Goal: Transaction & Acquisition: Purchase product/service

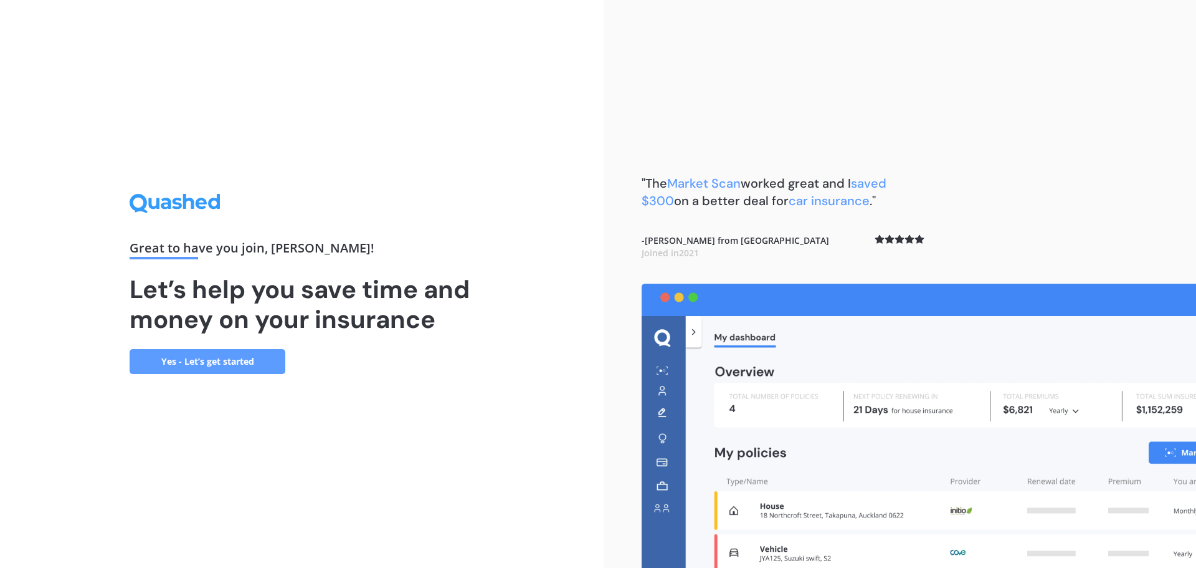
click at [280, 356] on link "Yes - Let’s get started" at bounding box center [208, 361] width 156 height 25
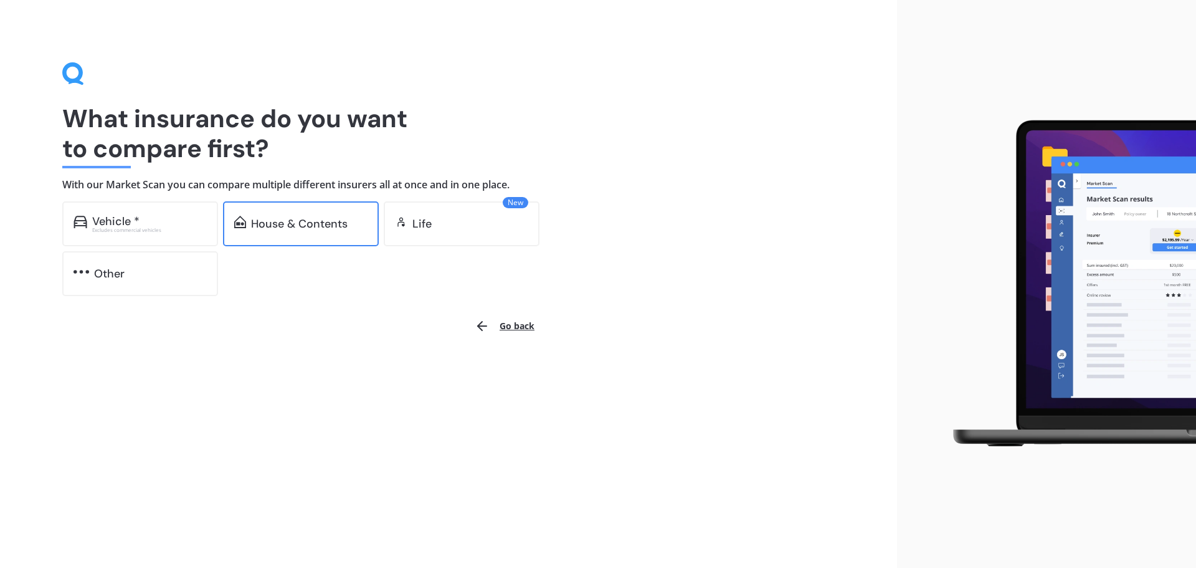
click at [285, 230] on div "House & Contents" at bounding box center [299, 223] width 97 height 12
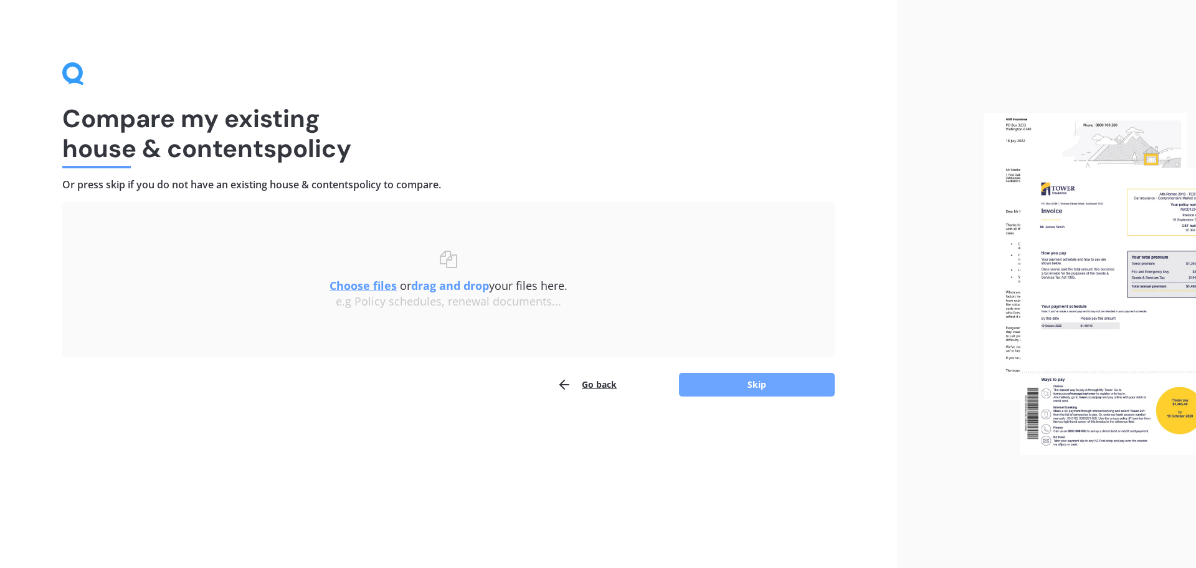
click at [732, 384] on button "Skip" at bounding box center [757, 385] width 156 height 24
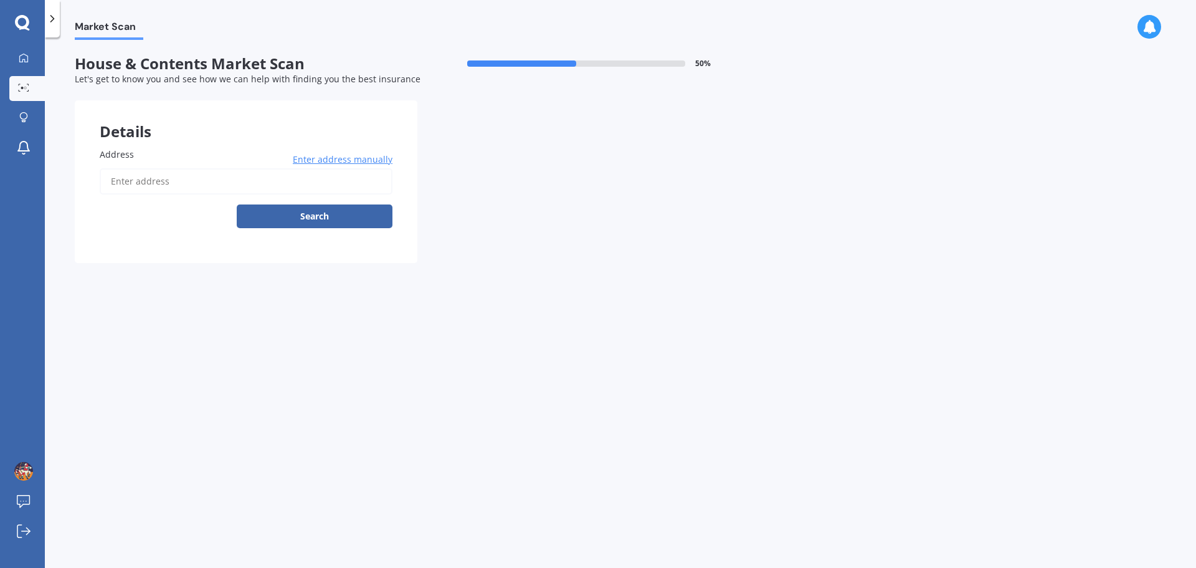
click at [333, 152] on label "Address" at bounding box center [244, 154] width 288 height 13
click at [333, 168] on input "Address" at bounding box center [246, 181] width 293 height 26
click at [335, 160] on span "Enter address manually" at bounding box center [343, 159] width 100 height 12
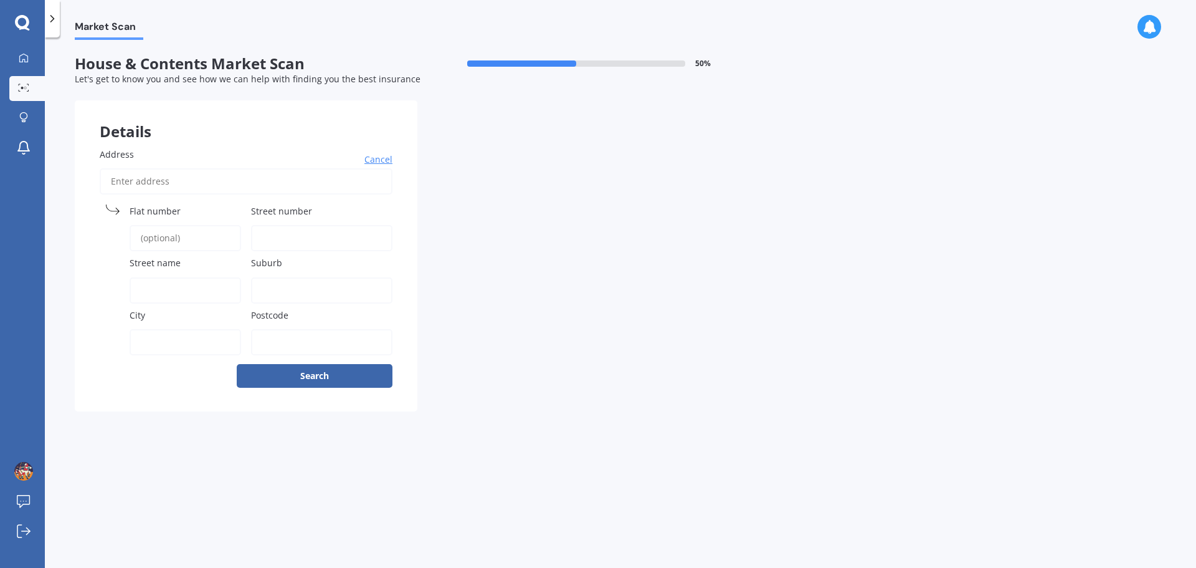
click at [327, 181] on input "Address" at bounding box center [246, 181] width 293 height 26
type input "40 Flintridge Drive"
type input "40"
type input "Flintridge Drive"
type input "Flat Bush"
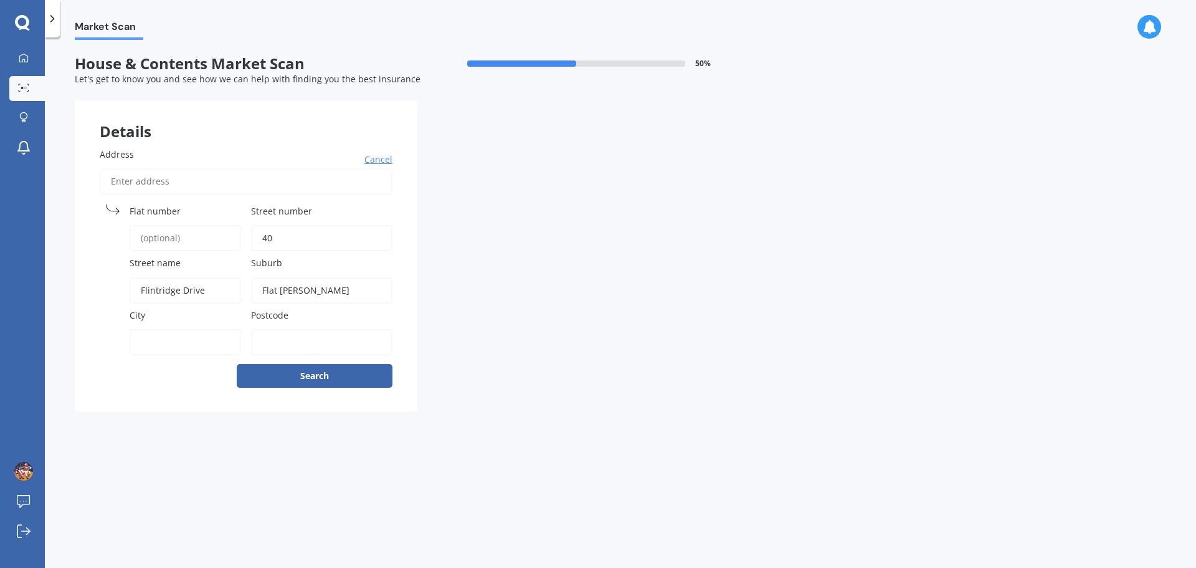
type input "Flat Bush"
type input "2019"
click at [329, 381] on button "Search" at bounding box center [315, 376] width 156 height 24
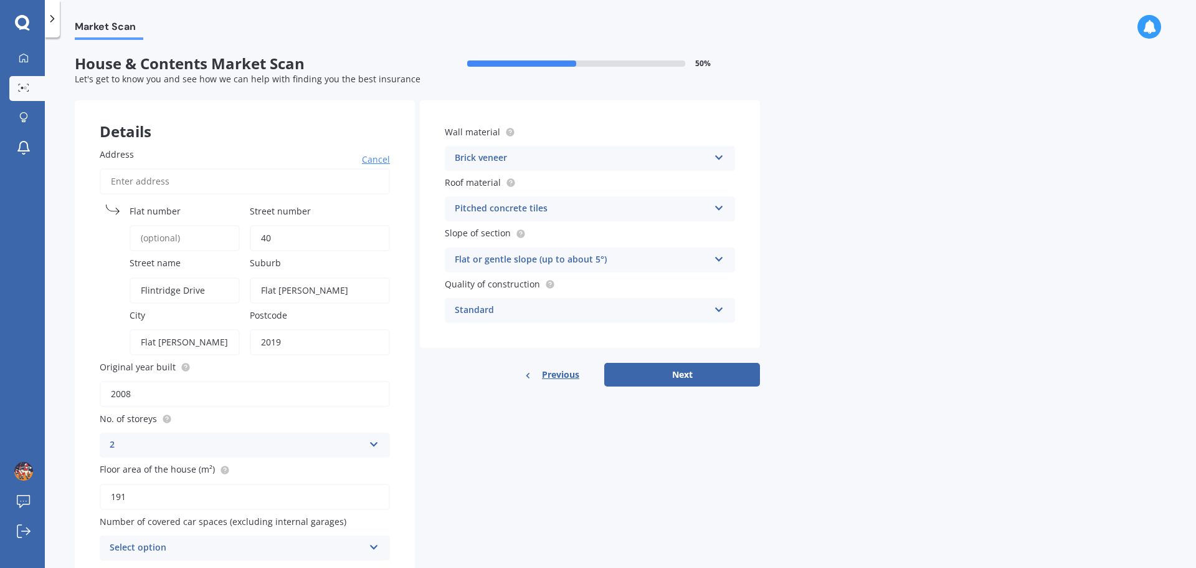
click at [664, 361] on div "Wall material Brick veneer Artificial weatherboard/plank cladding Blockwork Bri…" at bounding box center [590, 243] width 340 height 286
click at [665, 375] on button "Next" at bounding box center [682, 375] width 156 height 24
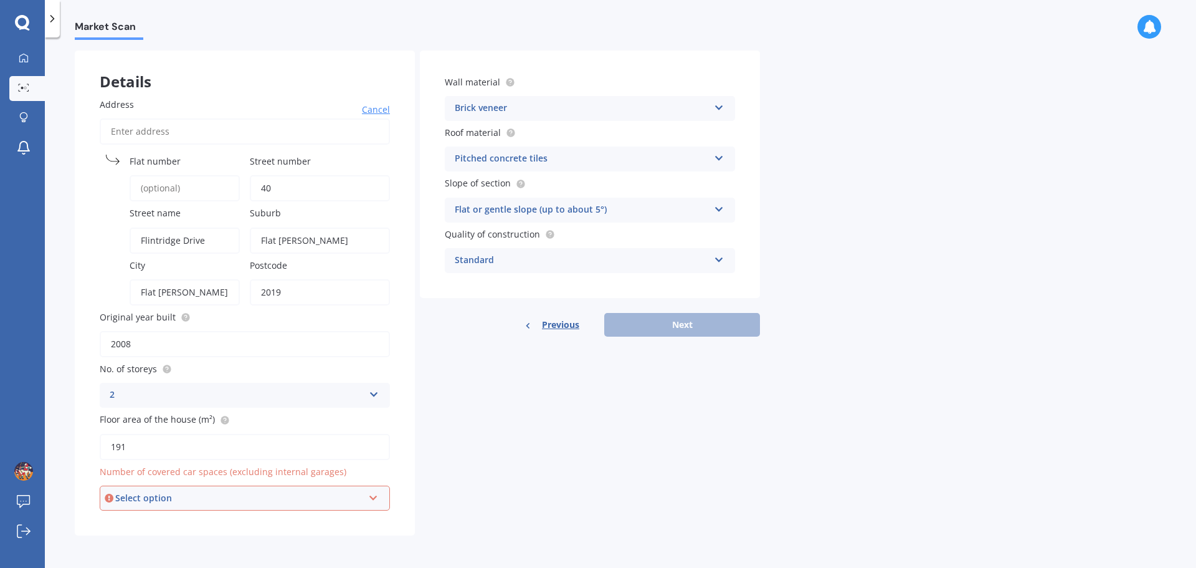
click at [386, 498] on div "Select option 0 1 2 3 4 5+" at bounding box center [245, 497] width 290 height 25
click at [216, 358] on div "0" at bounding box center [245, 362] width 288 height 22
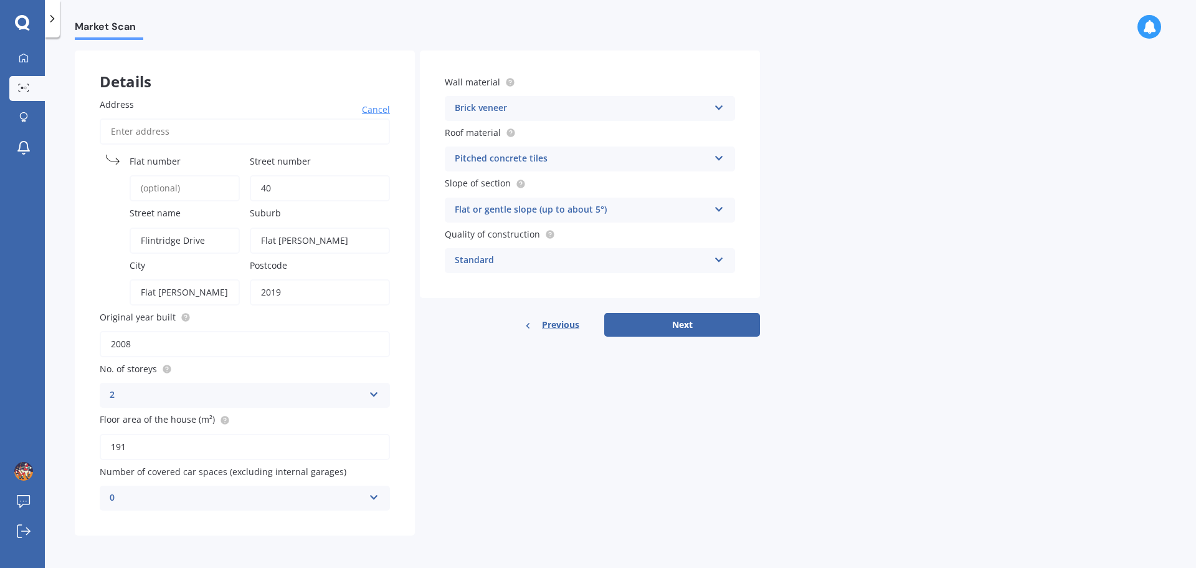
click at [521, 421] on div "Details Address Cancel Search Flat number Street number 40 Street name Flintrid…" at bounding box center [417, 292] width 685 height 485
click at [660, 318] on button "Next" at bounding box center [682, 325] width 156 height 24
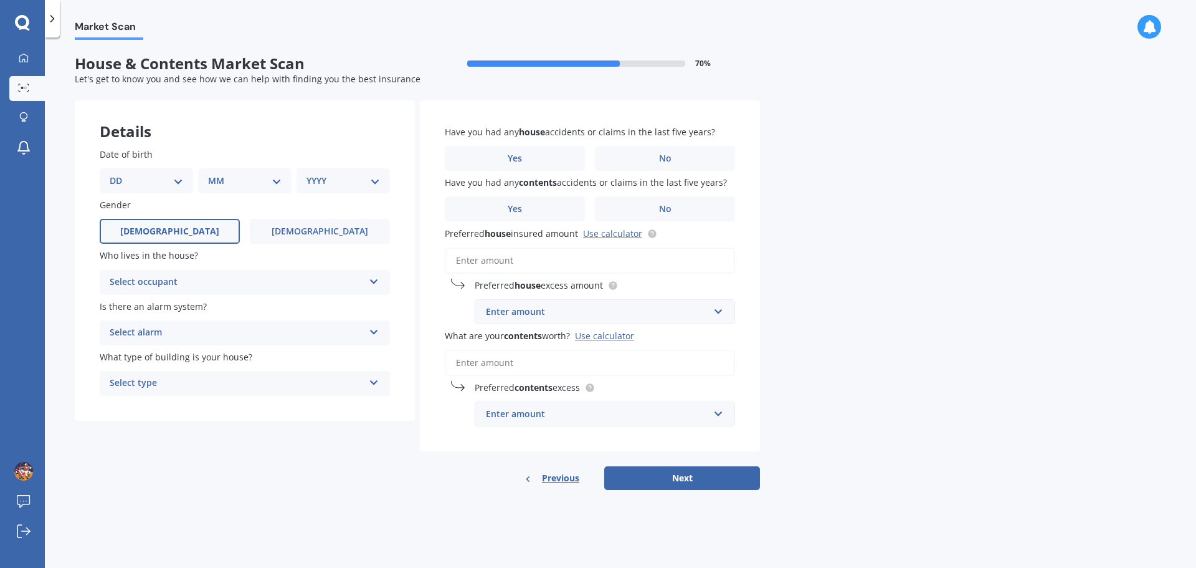
click at [213, 232] on label "Male" at bounding box center [170, 231] width 140 height 25
click at [0, 0] on input "Male" at bounding box center [0, 0] width 0 height 0
click at [327, 183] on select "YYYY 2009 2008 2007 2006 2005 2004 2003 2002 2001 2000 1999 1998 1997 1996 1995…" at bounding box center [344, 181] width 74 height 14
select select "1982"
click at [307, 174] on select "YYYY 2009 2008 2007 2006 2005 2004 2003 2002 2001 2000 1999 1998 1997 1996 1995…" at bounding box center [344, 181] width 74 height 14
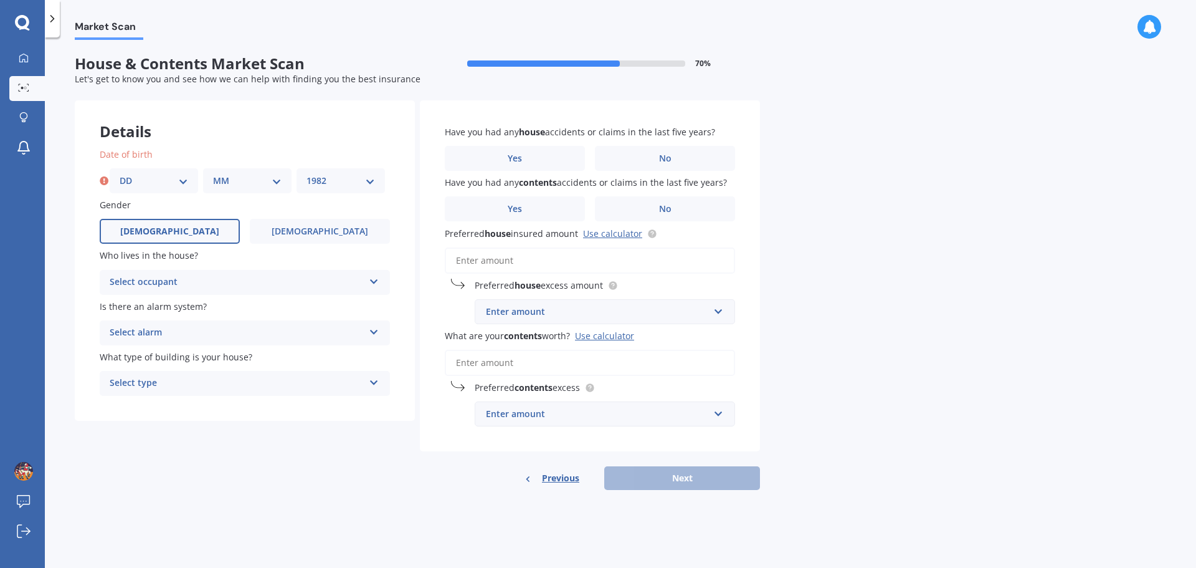
drag, startPoint x: 133, startPoint y: 176, endPoint x: 141, endPoint y: 179, distance: 8.9
click at [133, 176] on select "DD 01 02 03 04 05 06 07 08 09 10 11 12 13 14 15 16 17 18 19 20 21 22 23 24 25 2…" at bounding box center [154, 181] width 69 height 14
select select "01"
click at [120, 174] on select "DD 01 02 03 04 05 06 07 08 09 10 11 12 13 14 15 16 17 18 19 20 21 22 23 24 25 2…" at bounding box center [154, 181] width 69 height 14
click at [213, 188] on div "MM 01 02 03 04 05 06 07 08 09 10 11 12" at bounding box center [247, 180] width 88 height 25
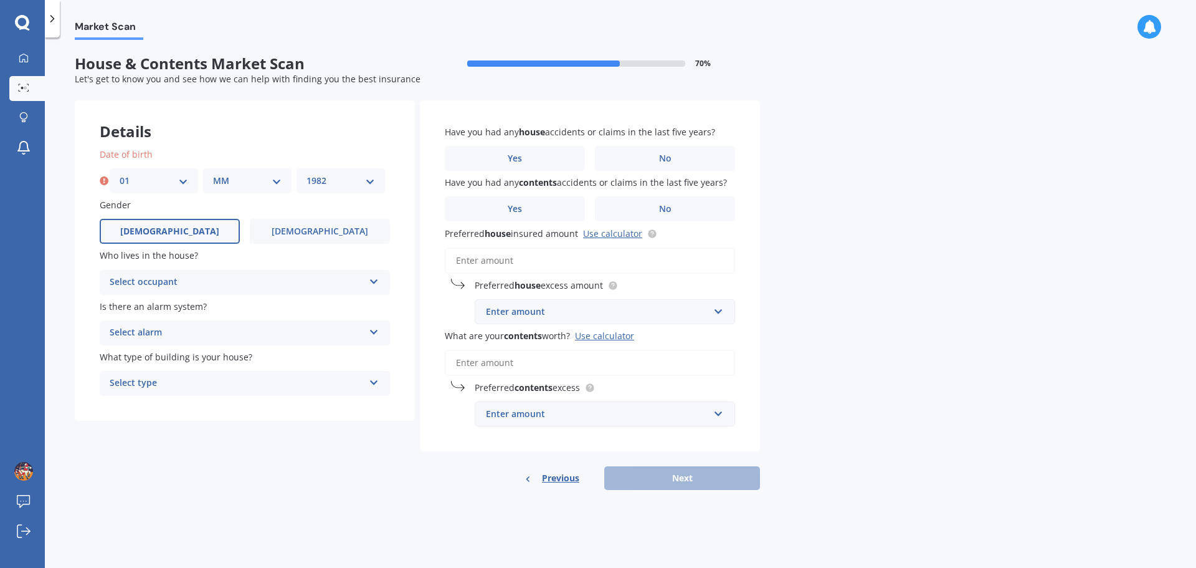
click at [227, 184] on select "MM 01 02 03 04 05 06 07 08 09 10 11 12" at bounding box center [247, 181] width 69 height 14
select select "01"
click at [213, 174] on select "MM 01 02 03 04 05 06 07 08 09 10 11 12" at bounding box center [247, 181] width 69 height 14
click at [229, 280] on div "Select occupant" at bounding box center [237, 282] width 254 height 15
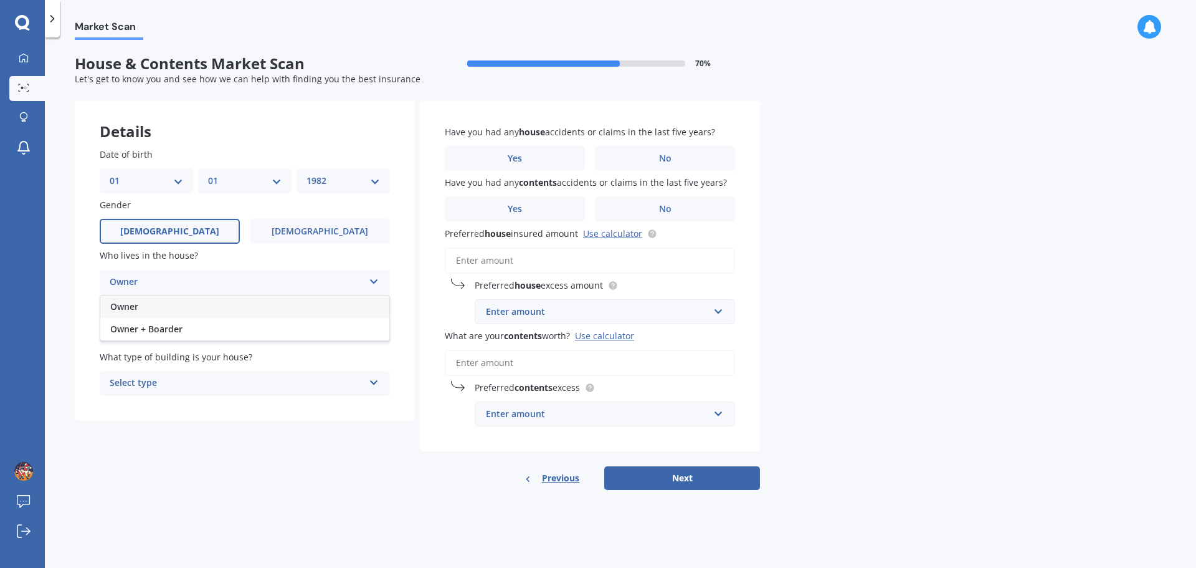
click at [237, 310] on div "Owner" at bounding box center [244, 306] width 289 height 22
click at [246, 327] on div "Select alarm" at bounding box center [237, 332] width 254 height 15
click at [258, 332] on div "Yes, monitored" at bounding box center [237, 332] width 254 height 15
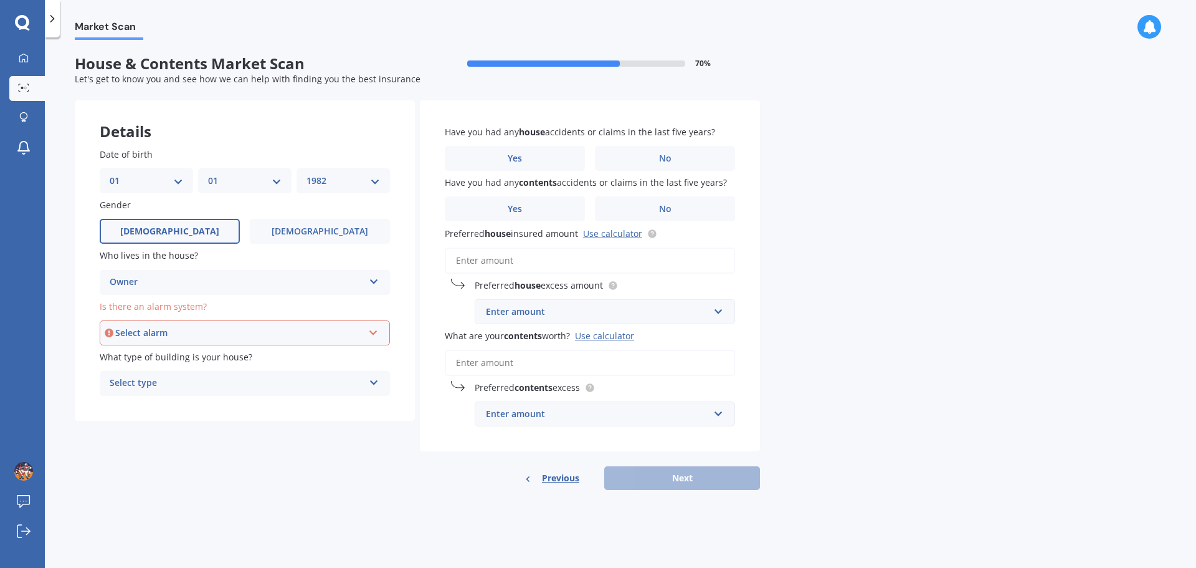
click at [258, 332] on div "Select alarm" at bounding box center [239, 333] width 248 height 14
click at [257, 364] on div "Yes, monitored" at bounding box center [245, 356] width 288 height 22
click at [265, 383] on div "Select type" at bounding box center [237, 383] width 254 height 15
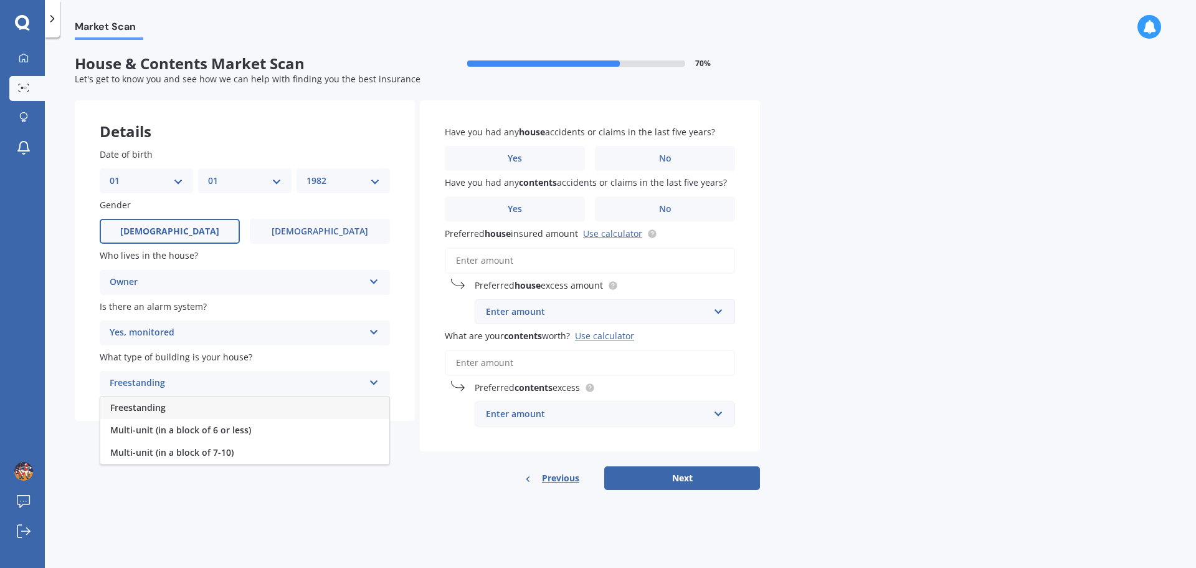
click at [265, 414] on div "Freestanding" at bounding box center [244, 407] width 289 height 22
click at [365, 471] on div "Details Date of birth DD 01 02 03 04 05 06 07 08 09 10 11 12 13 14 15 16 17 18 …" at bounding box center [417, 295] width 685 height 390
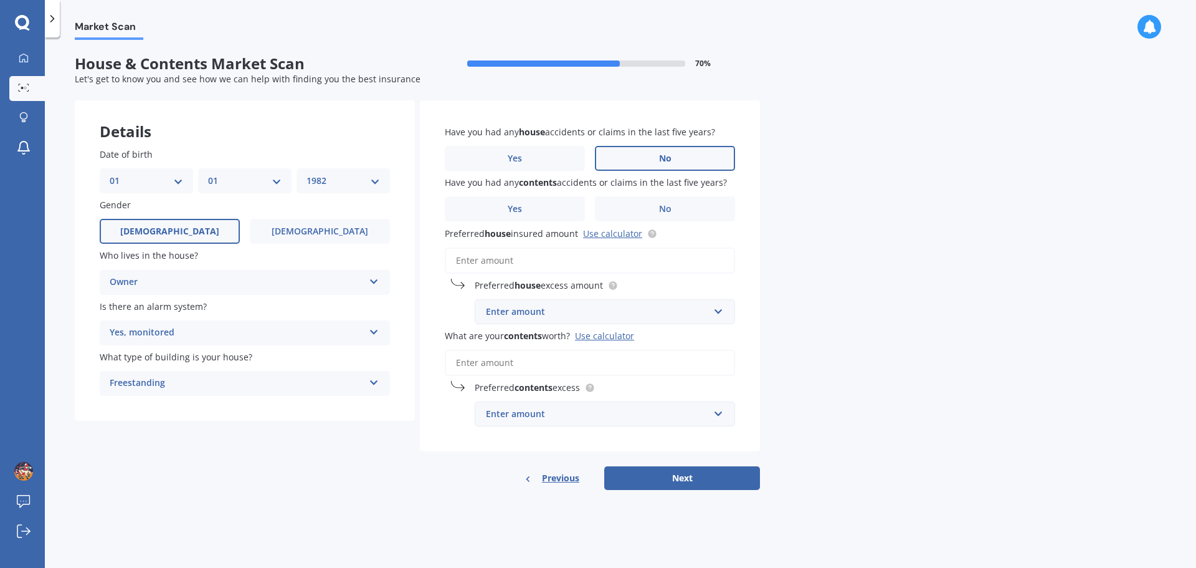
click at [647, 160] on label "No" at bounding box center [665, 158] width 140 height 25
click at [0, 0] on input "No" at bounding box center [0, 0] width 0 height 0
click at [666, 216] on label "No" at bounding box center [665, 208] width 140 height 25
click at [0, 0] on input "No" at bounding box center [0, 0] width 0 height 0
click at [606, 253] on input "Preferred house insured amount Use calculator" at bounding box center [590, 260] width 290 height 26
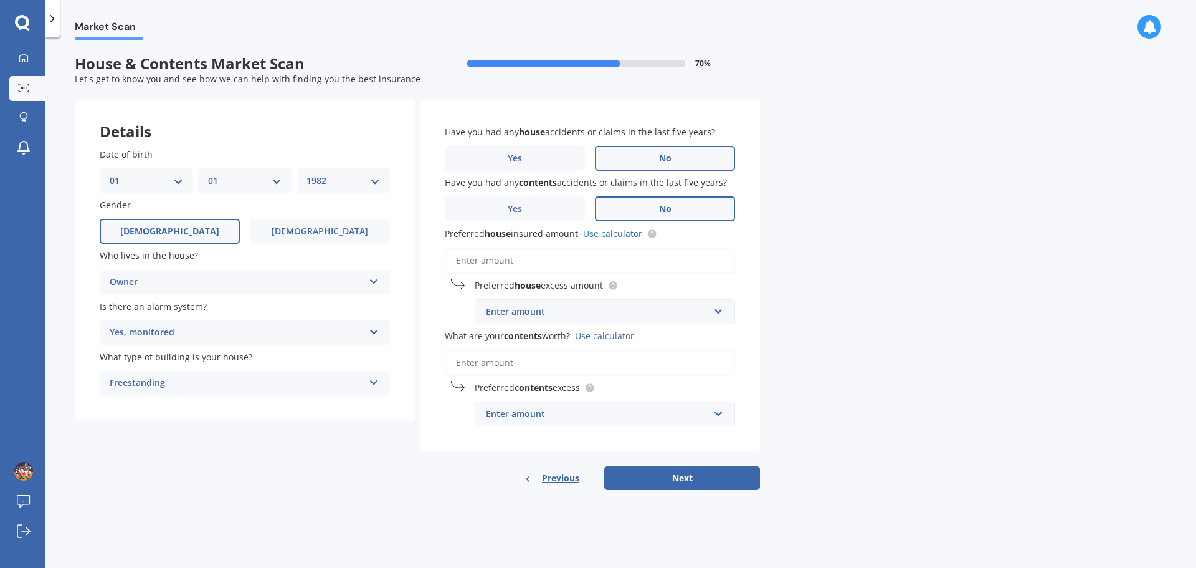
click at [617, 236] on link "Use calculator" at bounding box center [612, 233] width 59 height 12
click at [859, 282] on div "Market Scan House & Contents Market Scan 70 % Let's get to know you and see how…" at bounding box center [621, 305] width 1152 height 530
click at [507, 361] on input "What are your contents worth? Use calculator" at bounding box center [590, 363] width 290 height 26
click at [800, 327] on div "Market Scan House & Contents Market Scan 70 % Let's get to know you and see how…" at bounding box center [621, 305] width 1152 height 530
click at [520, 263] on input "Preferred house insured amount Use calculator" at bounding box center [590, 260] width 290 height 26
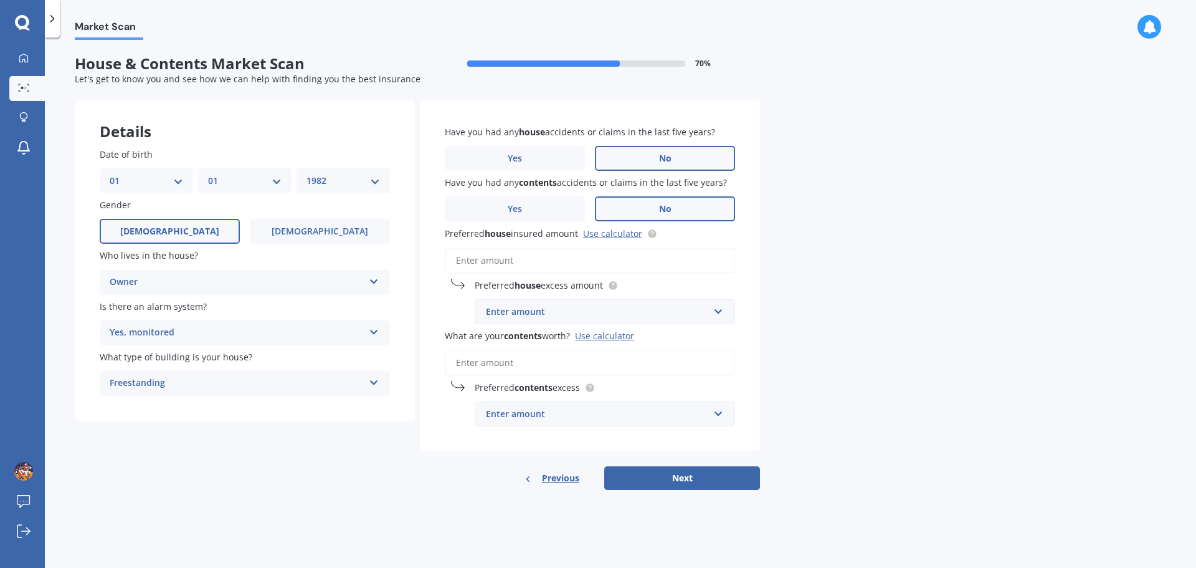
click at [594, 312] on div "Enter amount" at bounding box center [597, 312] width 223 height 14
click at [828, 280] on div "Market Scan House & Contents Market Scan 70 % Let's get to know you and see how…" at bounding box center [621, 305] width 1152 height 530
click at [670, 266] on input "Preferred house insured amount Use calculator" at bounding box center [590, 260] width 290 height 26
paste input "$726,382"
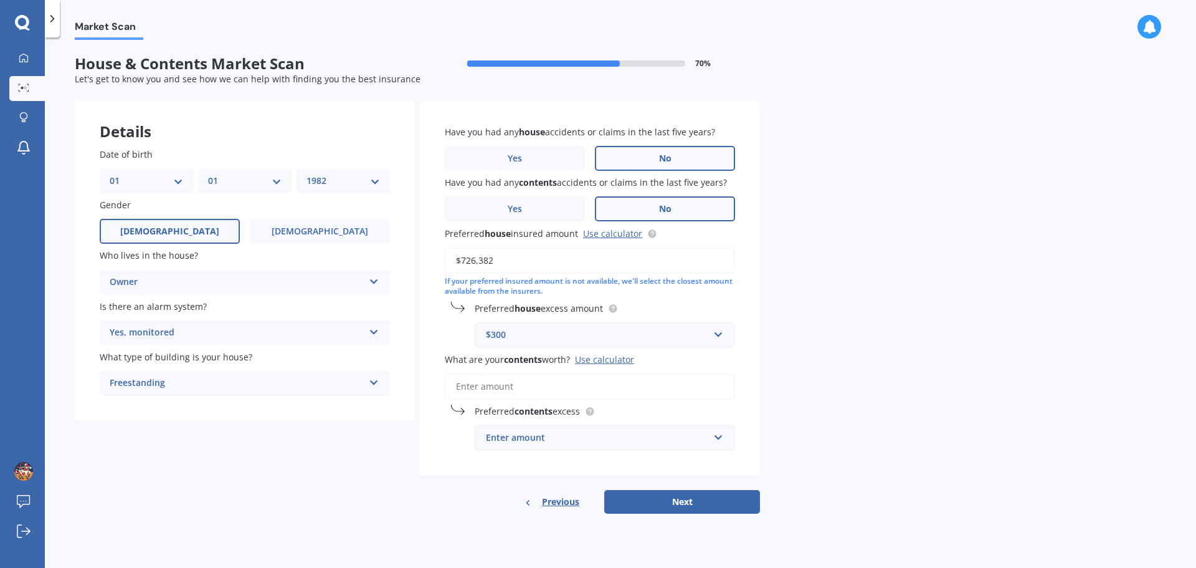
click at [795, 318] on div "Market Scan House & Contents Market Scan 70 % Let's get to know you and see how…" at bounding box center [621, 305] width 1152 height 530
click at [665, 340] on div "$300" at bounding box center [597, 335] width 223 height 14
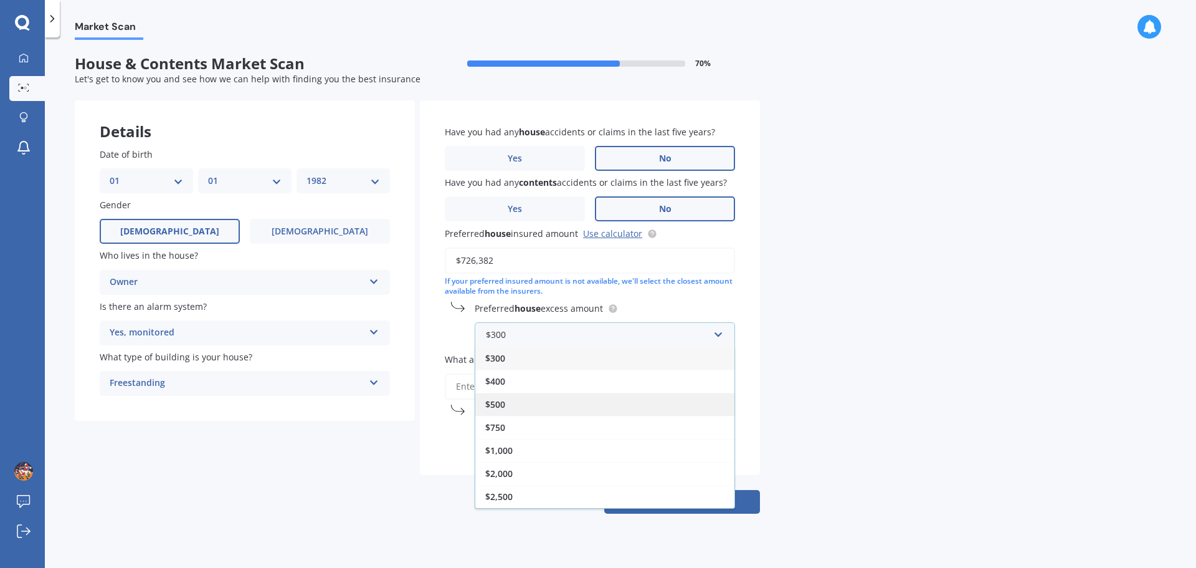
click at [543, 403] on div "$500" at bounding box center [604, 404] width 259 height 23
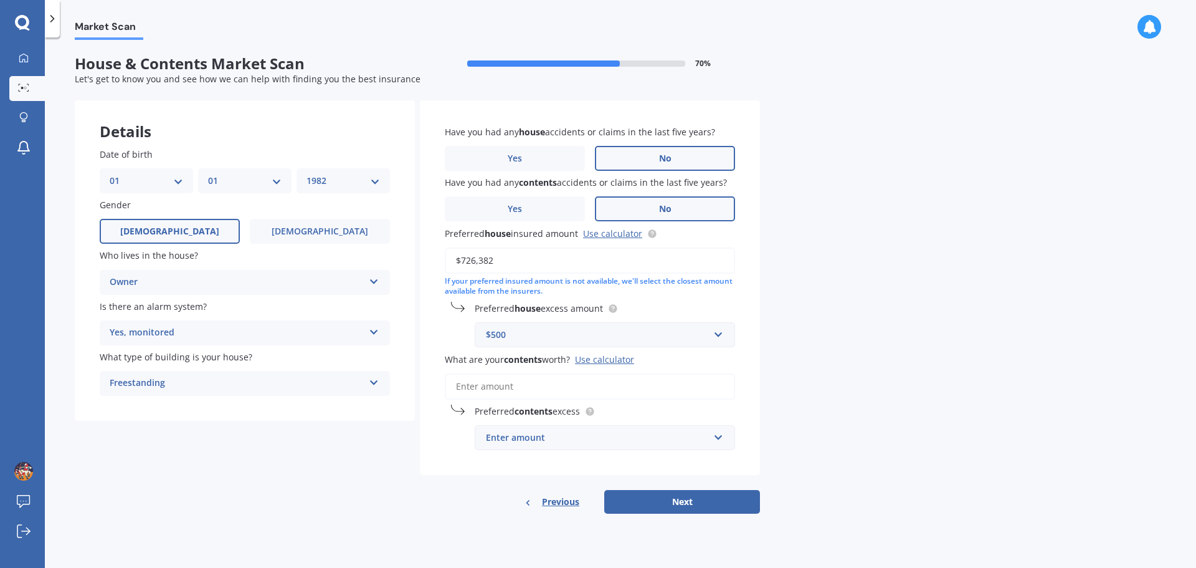
click at [803, 365] on div "Market Scan House & Contents Market Scan 70 % Let's get to know you and see how…" at bounding box center [621, 305] width 1152 height 530
click at [598, 264] on input "$726,382" at bounding box center [590, 260] width 290 height 26
click at [480, 261] on input "$726,382" at bounding box center [590, 260] width 290 height 26
type input "$726,382"
click at [765, 332] on div "Market Scan House & Contents Market Scan 70 % Let's get to know you and see how…" at bounding box center [621, 305] width 1152 height 530
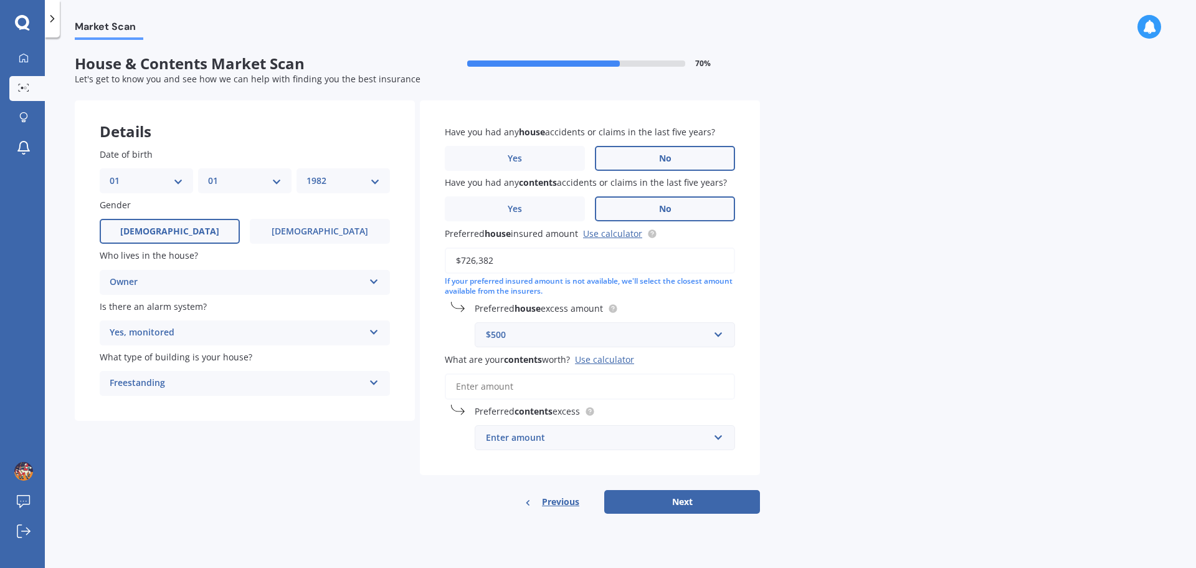
click at [673, 388] on input "What are your contents worth? Use calculator" at bounding box center [590, 386] width 290 height 26
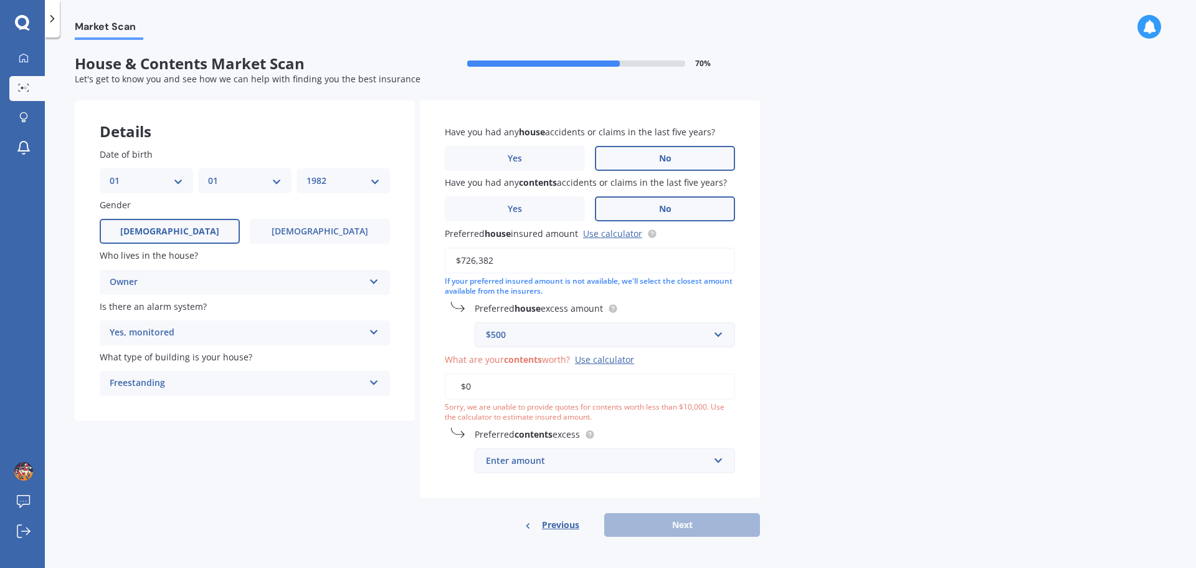
type input "$0"
click at [823, 404] on div "Market Scan House & Contents Market Scan 70 % Let's get to know you and see how…" at bounding box center [621, 305] width 1152 height 530
click at [685, 457] on div "Enter amount" at bounding box center [597, 461] width 223 height 14
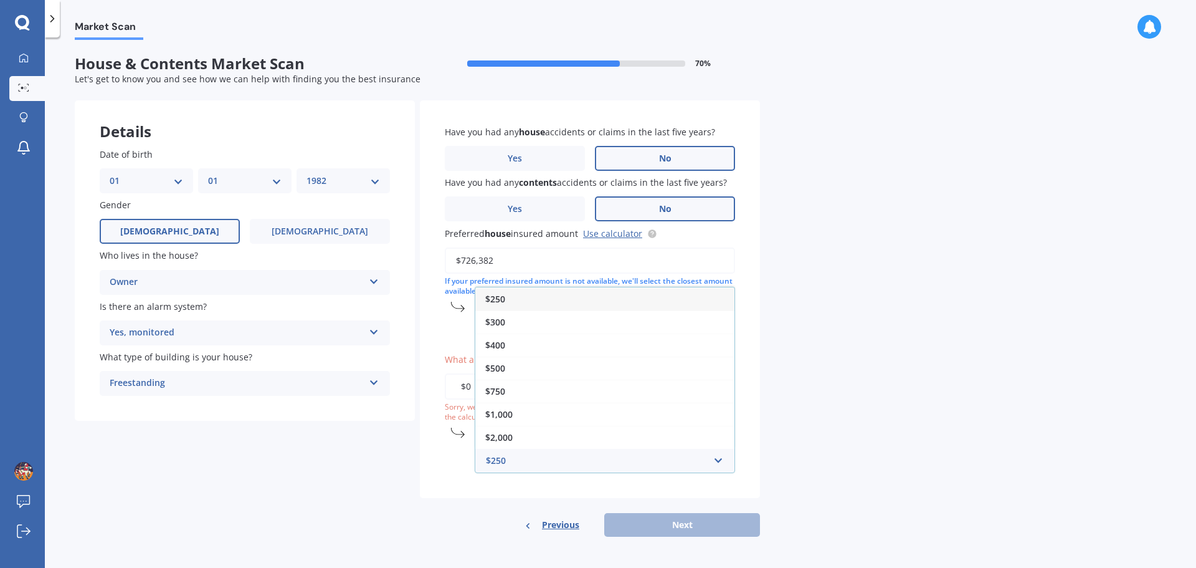
click at [831, 445] on div "Market Scan House & Contents Market Scan 70 % Let's get to know you and see how…" at bounding box center [621, 305] width 1152 height 530
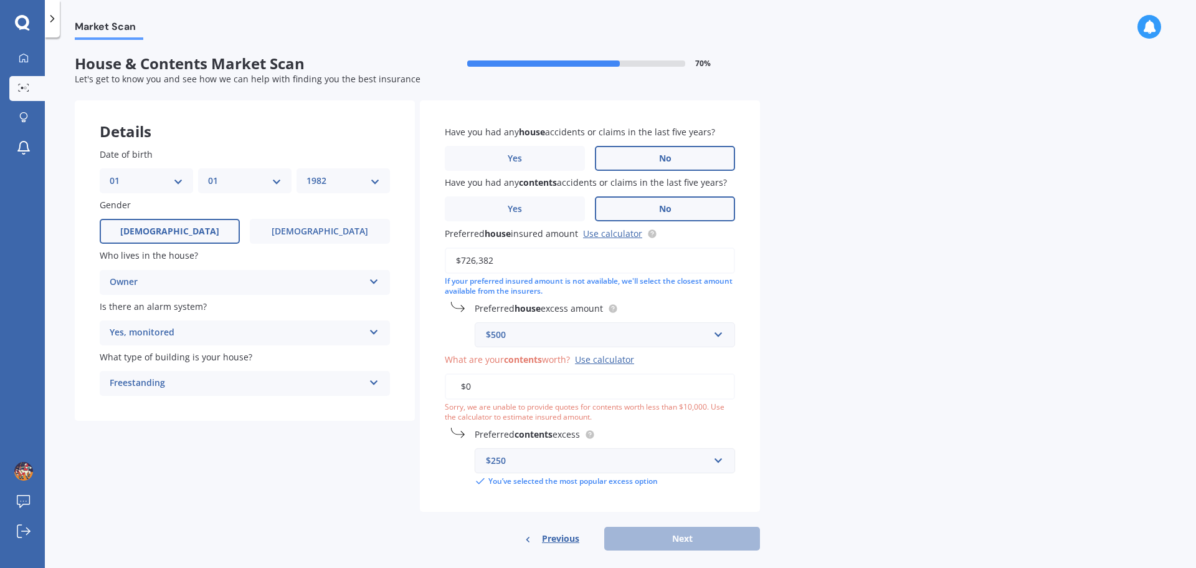
click at [674, 391] on input "$0" at bounding box center [590, 386] width 290 height 26
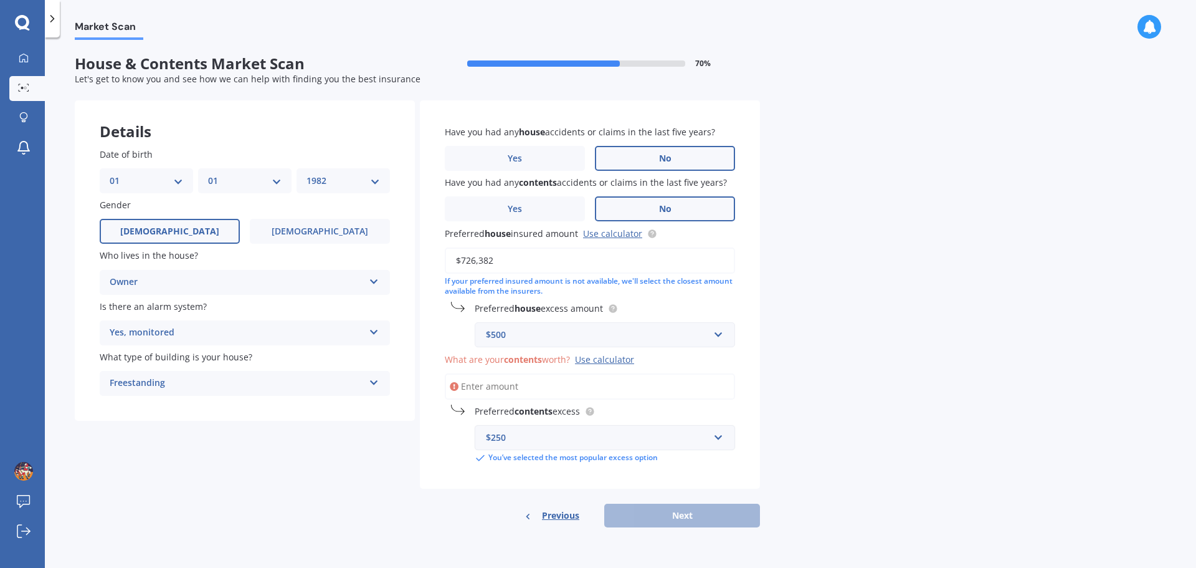
click at [675, 435] on div "$250" at bounding box center [597, 438] width 223 height 14
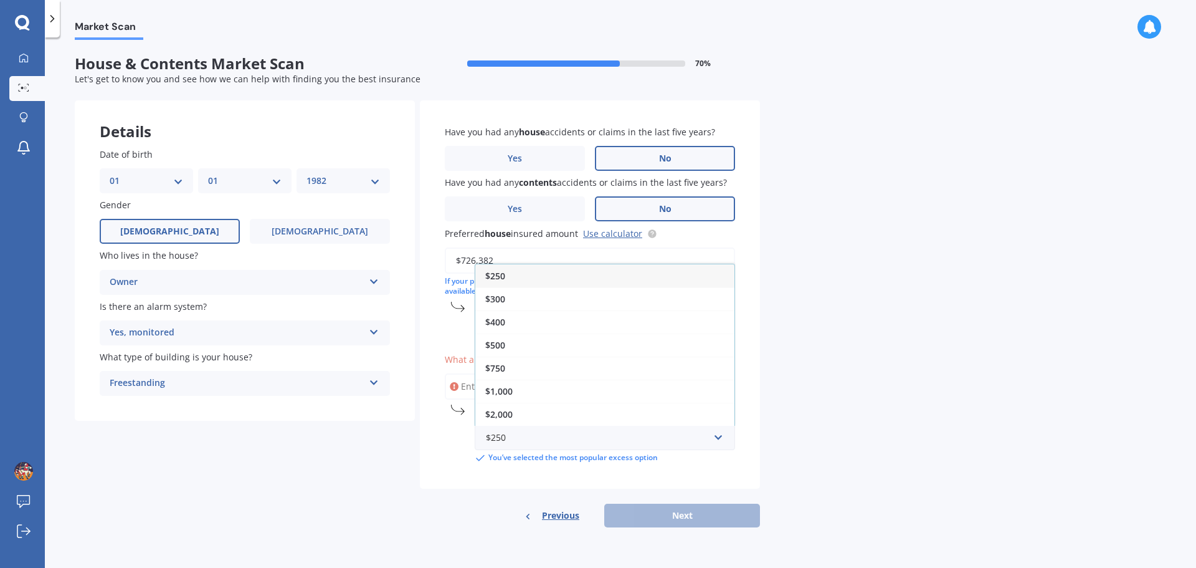
click at [788, 441] on div "Market Scan House & Contents Market Scan 70 % Let's get to know you and see how…" at bounding box center [621, 305] width 1152 height 530
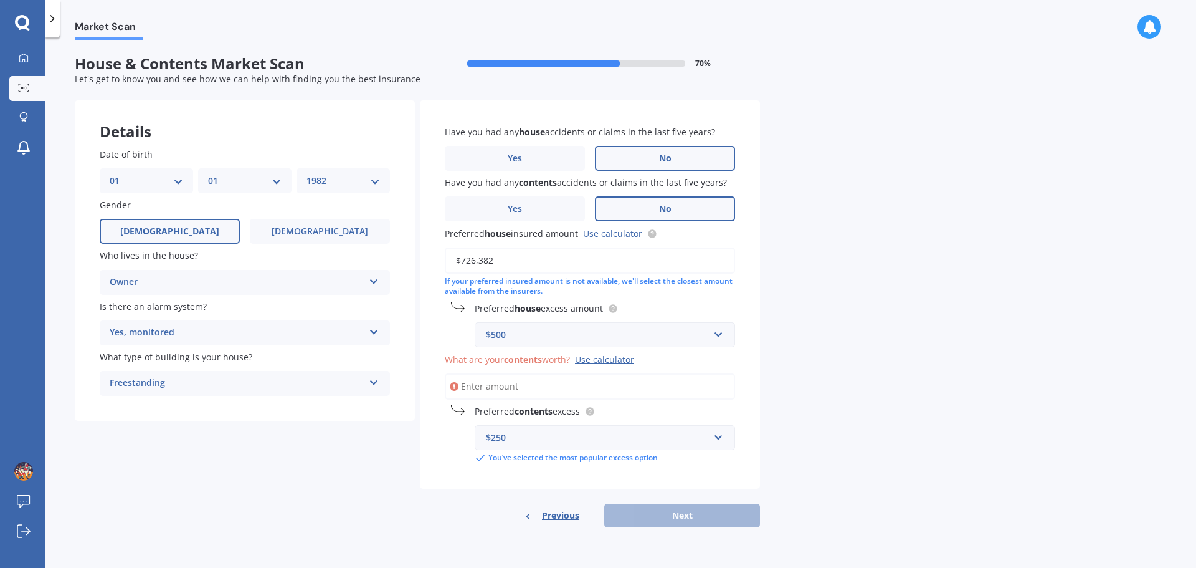
click at [557, 387] on input "What are your contents worth? Use calculator" at bounding box center [590, 386] width 290 height 26
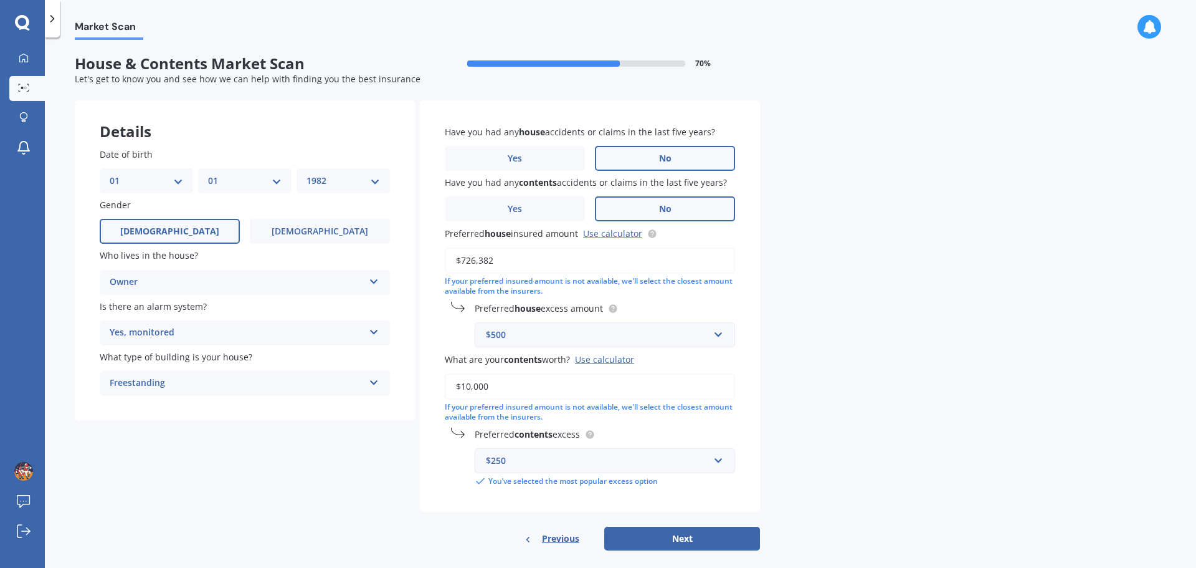
type input "$10,000"
drag, startPoint x: 685, startPoint y: 456, endPoint x: 724, endPoint y: 461, distance: 39.0
click at [686, 457] on div "$250" at bounding box center [597, 461] width 223 height 14
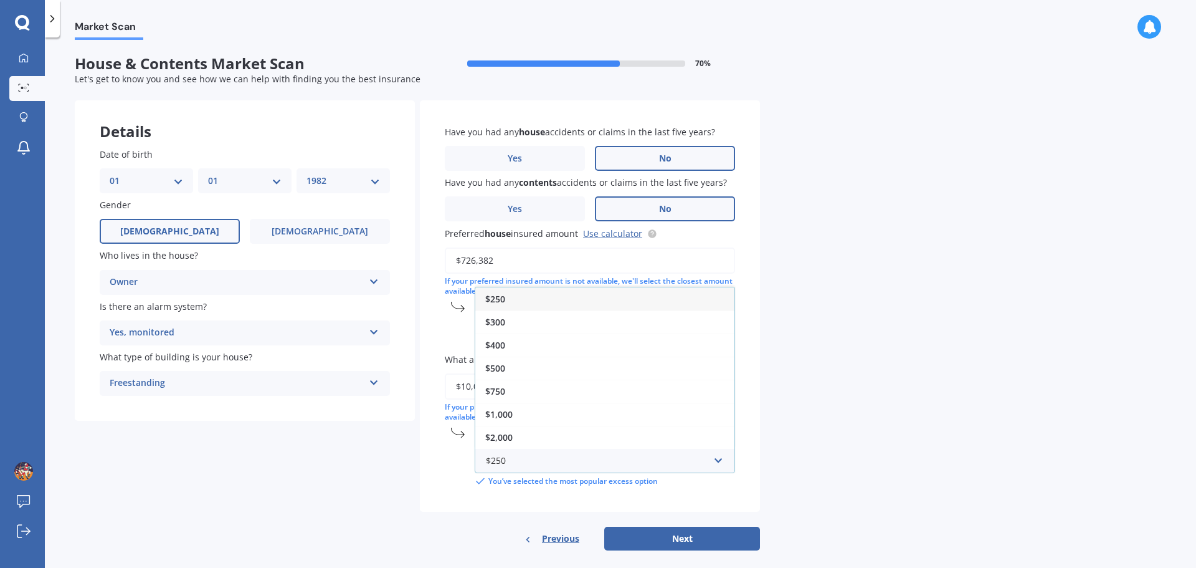
click at [727, 461] on div "$250 $250 $300 $400 $500 $750 $1,000 $2,000" at bounding box center [605, 460] width 260 height 25
click at [686, 437] on div "$2,000" at bounding box center [604, 437] width 259 height 23
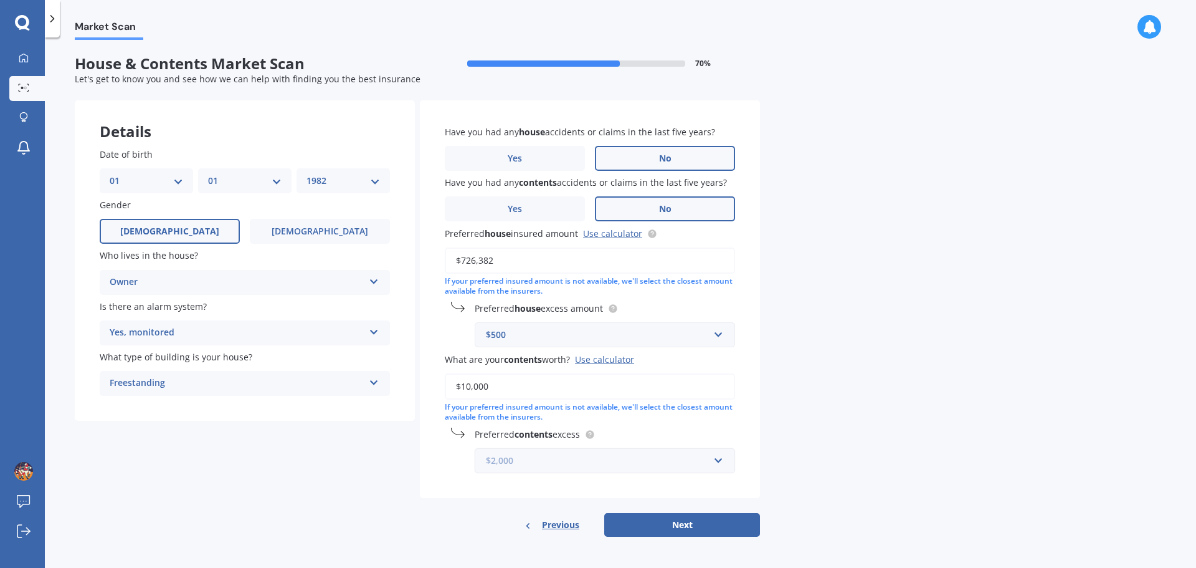
click at [720, 460] on input "text" at bounding box center [600, 461] width 249 height 24
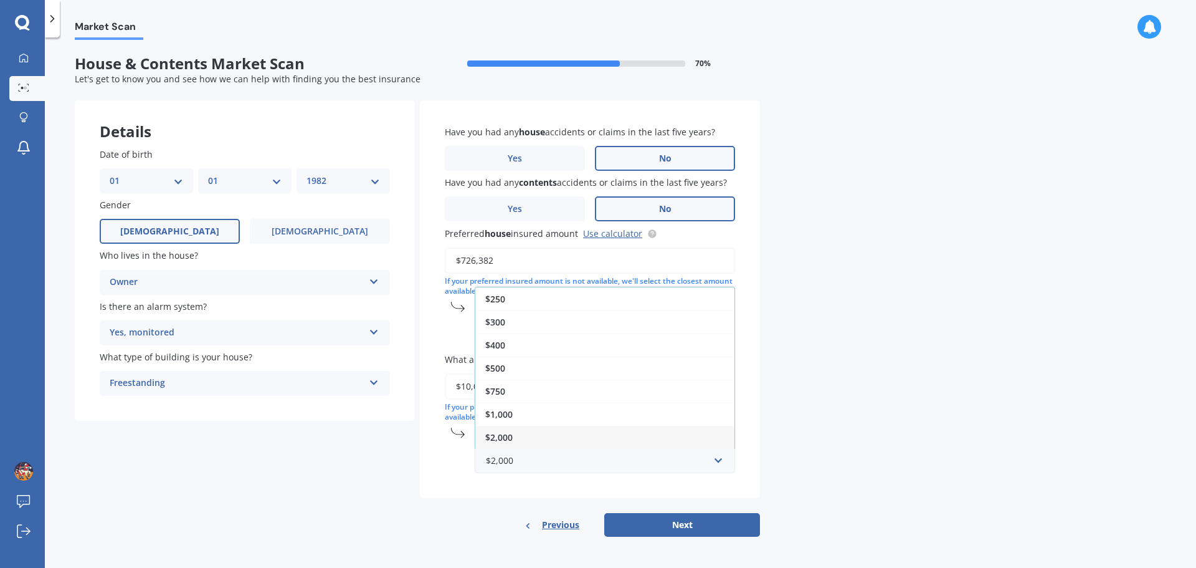
click at [793, 464] on div "Market Scan House & Contents Market Scan 70 % Let's get to know you and see how…" at bounding box center [621, 305] width 1152 height 530
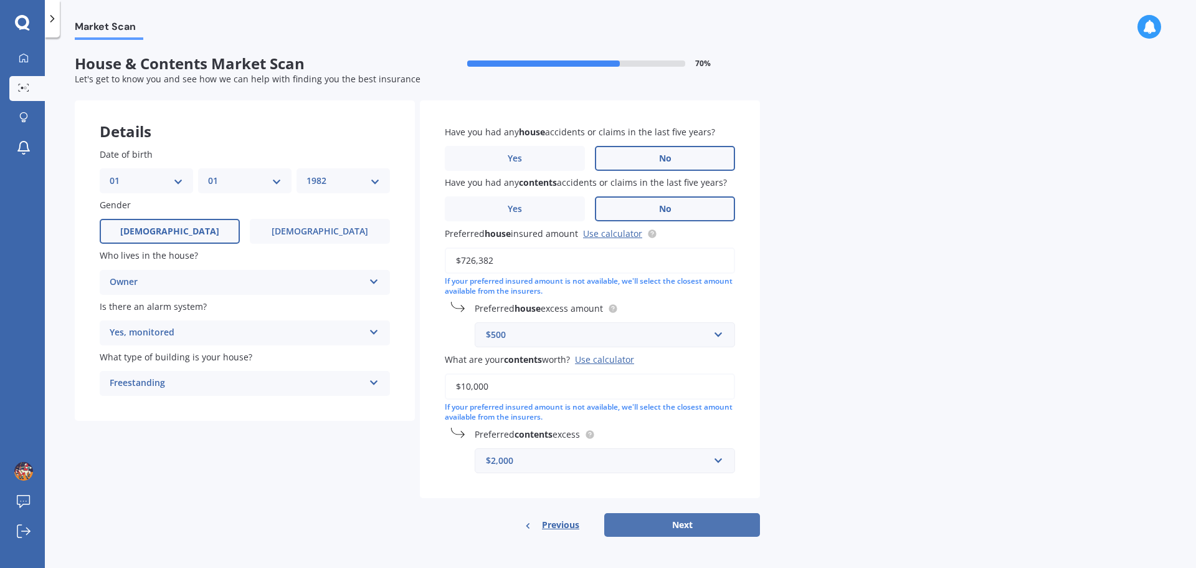
click at [738, 522] on button "Next" at bounding box center [682, 525] width 156 height 24
select select "01"
select select "1982"
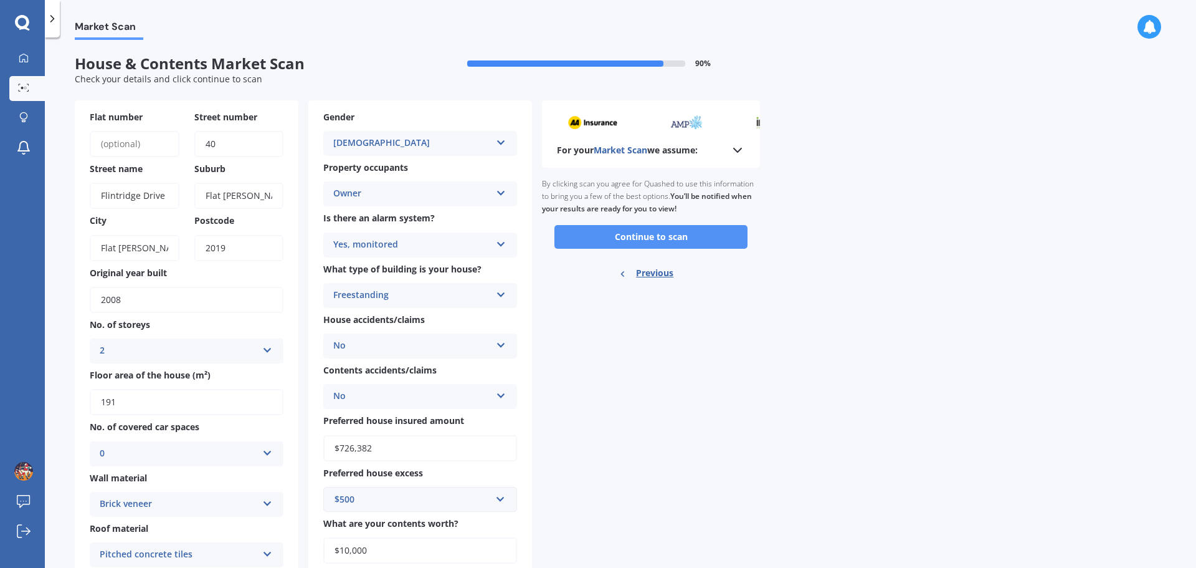
click at [705, 238] on button "Continue to scan" at bounding box center [651, 237] width 193 height 24
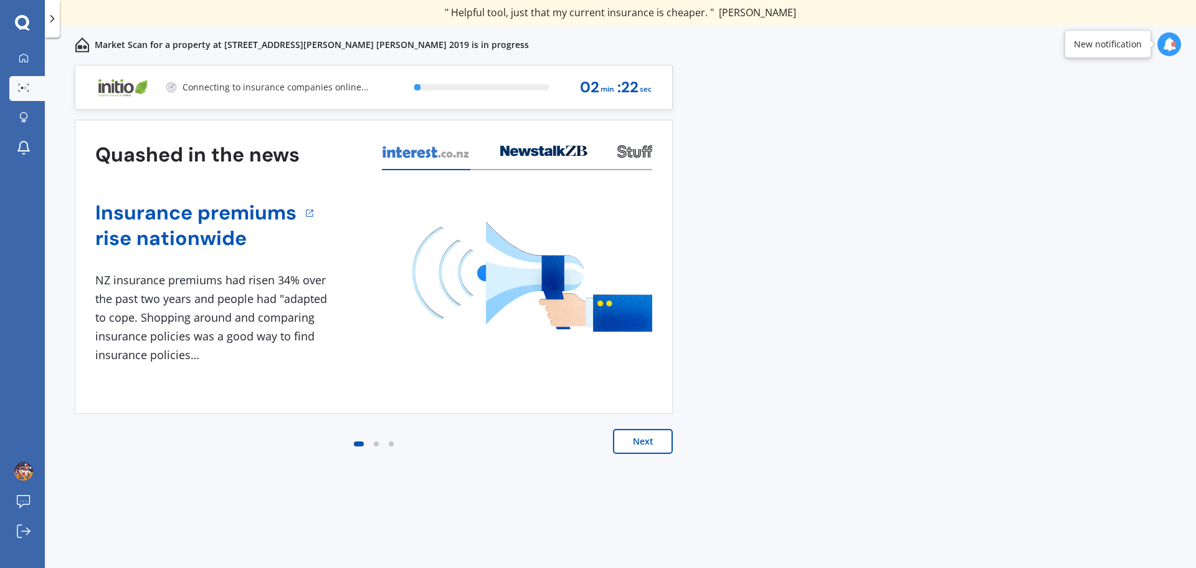
drag, startPoint x: 622, startPoint y: 431, endPoint x: 546, endPoint y: 469, distance: 84.7
click at [546, 469] on div "Next" at bounding box center [374, 454] width 598 height 50
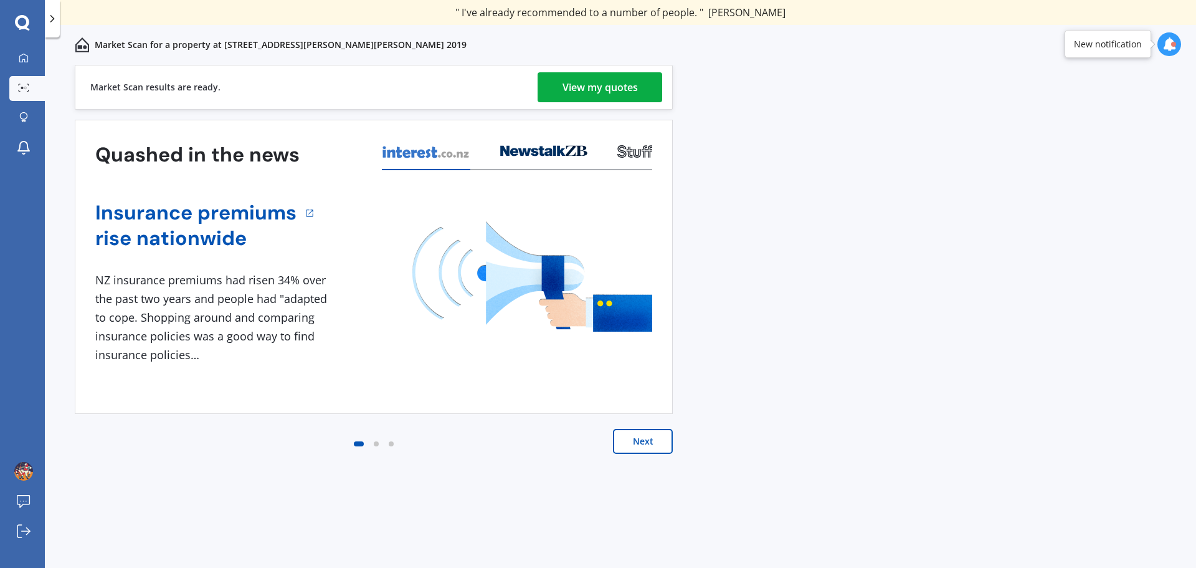
click at [572, 91] on div "View my quotes" at bounding box center [600, 87] width 75 height 30
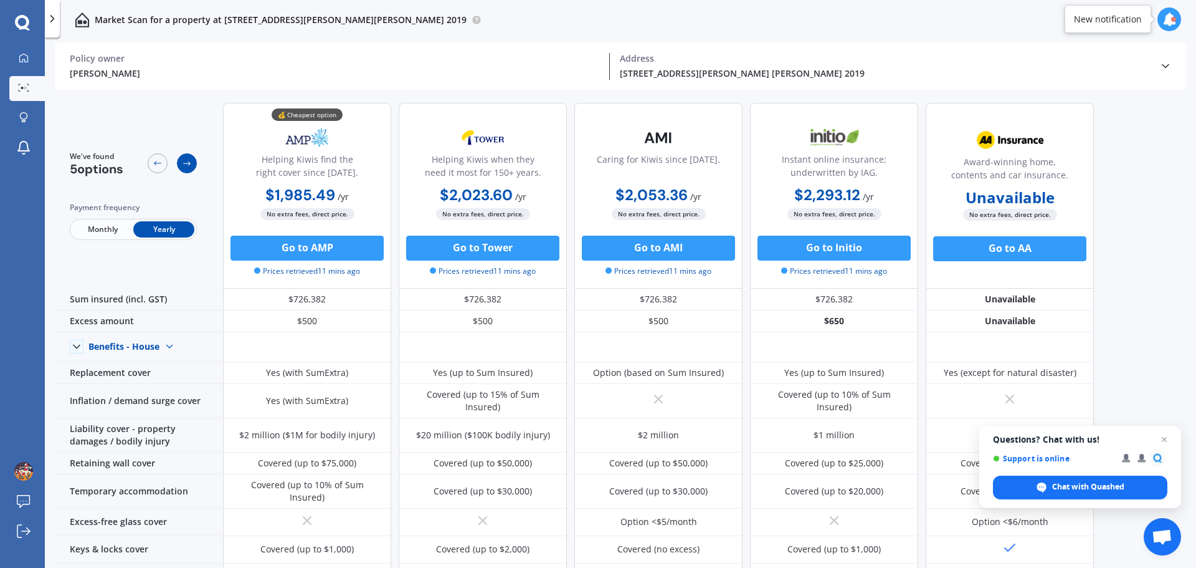
click at [191, 163] on icon at bounding box center [187, 163] width 10 height 10
click at [167, 165] on div at bounding box center [158, 163] width 20 height 20
